Goal: Information Seeking & Learning: Learn about a topic

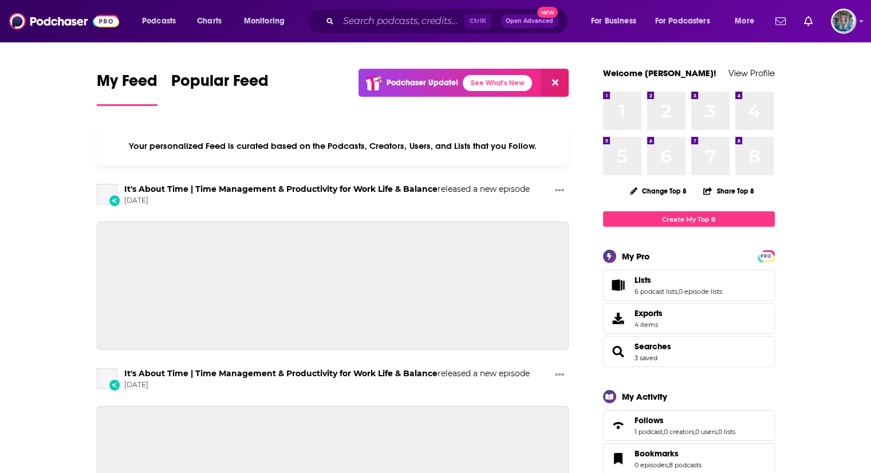
click at [384, 37] on div "Podcasts Charts Monitoring Ctrl K Open Advanced New For Business For Podcasters…" at bounding box center [435, 21] width 871 height 42
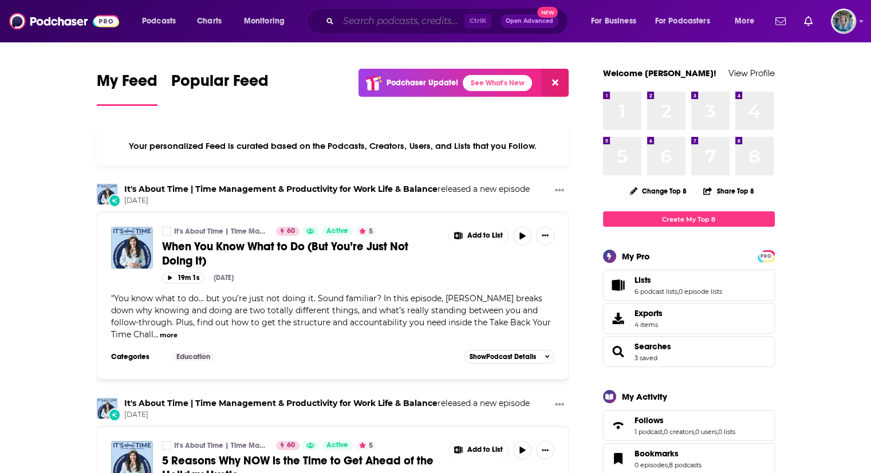
click at [385, 26] on input "Search podcasts, credits, & more..." at bounding box center [401, 21] width 126 height 18
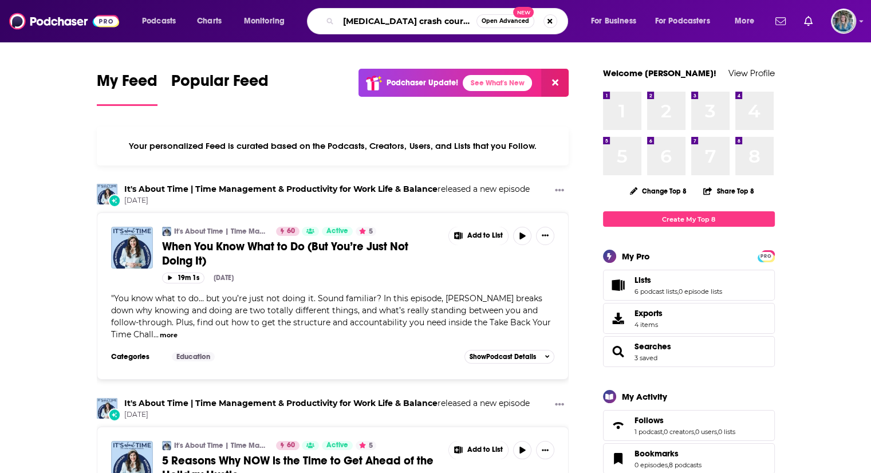
type input "[MEDICAL_DATA] crash course"
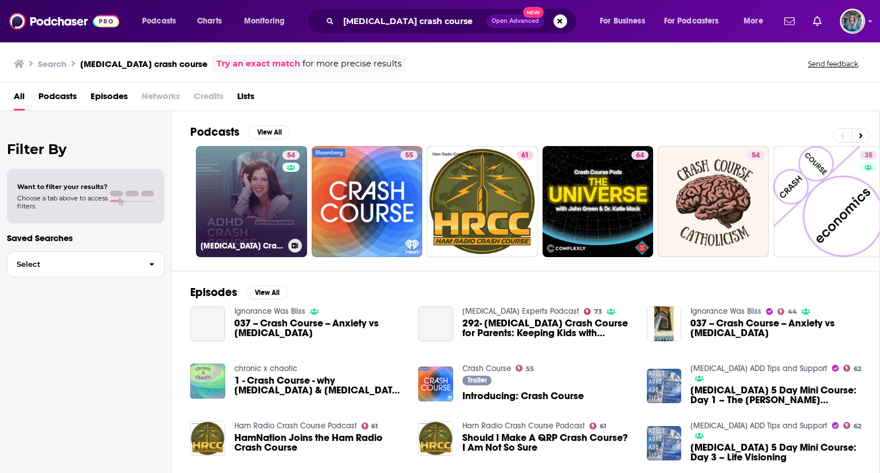
click at [271, 219] on link "54 [MEDICAL_DATA] Crash Course" at bounding box center [251, 201] width 111 height 111
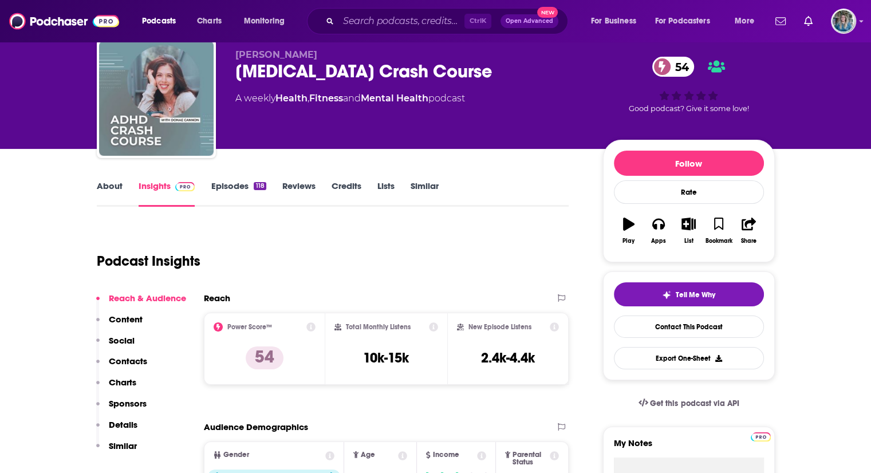
scroll to position [38, 0]
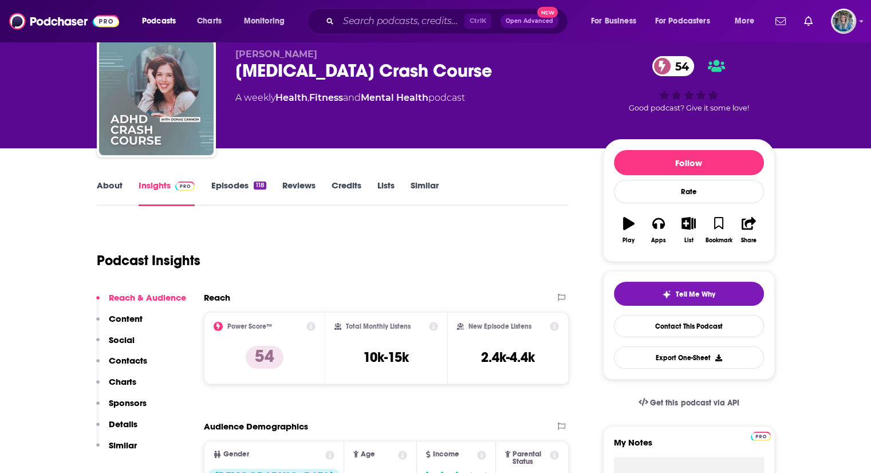
click at [105, 183] on link "About" at bounding box center [110, 193] width 26 height 26
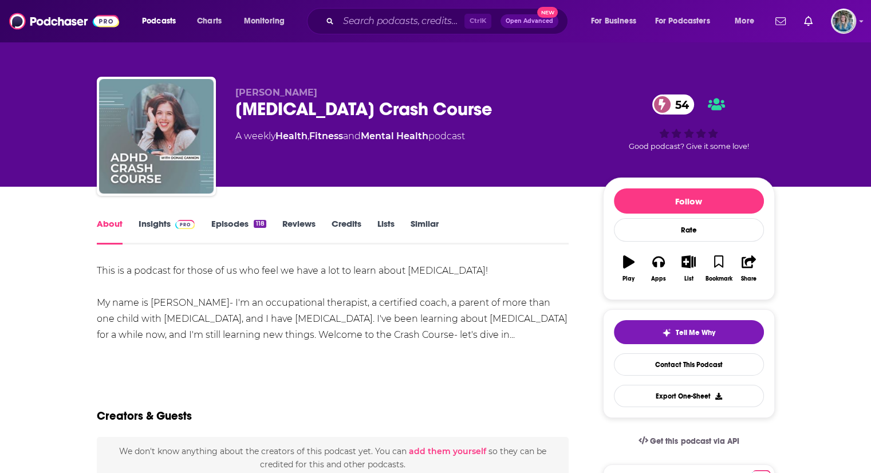
click at [163, 222] on link "Insights" at bounding box center [167, 231] width 57 height 26
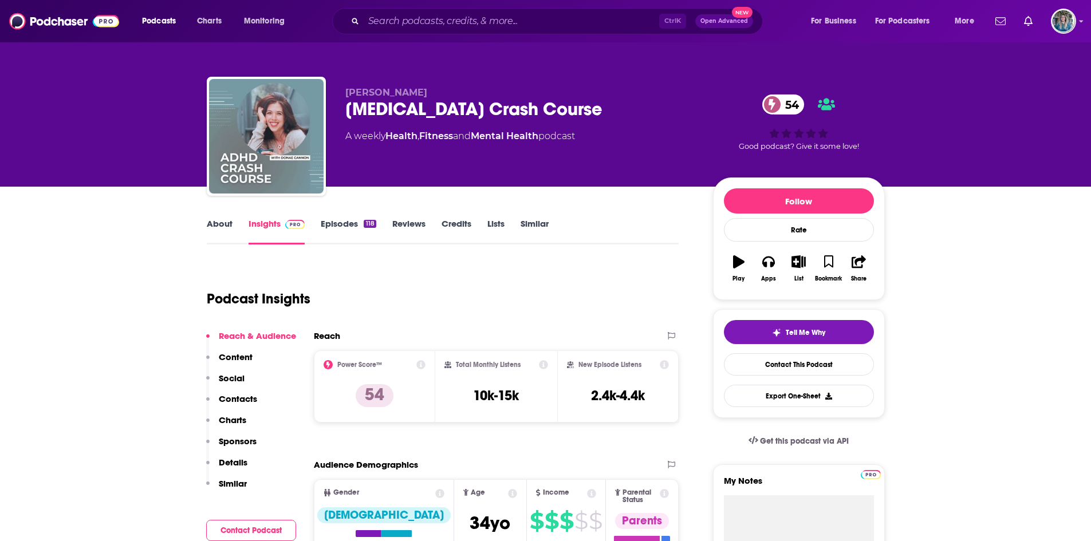
click at [347, 224] on link "Episodes 118" at bounding box center [348, 231] width 55 height 26
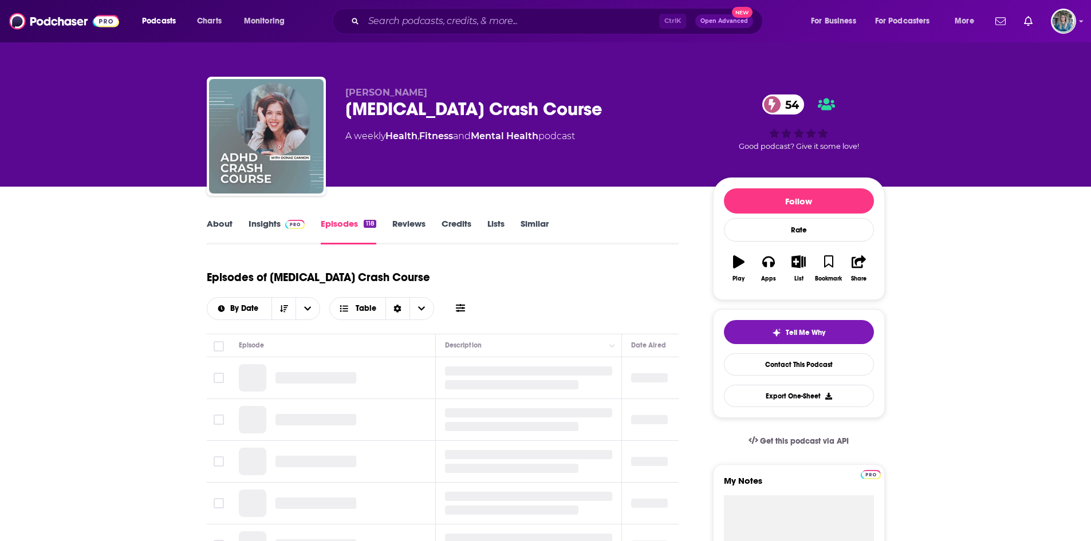
click at [268, 224] on link "Insights" at bounding box center [277, 231] width 57 height 26
